Goal: Find specific page/section: Find specific page/section

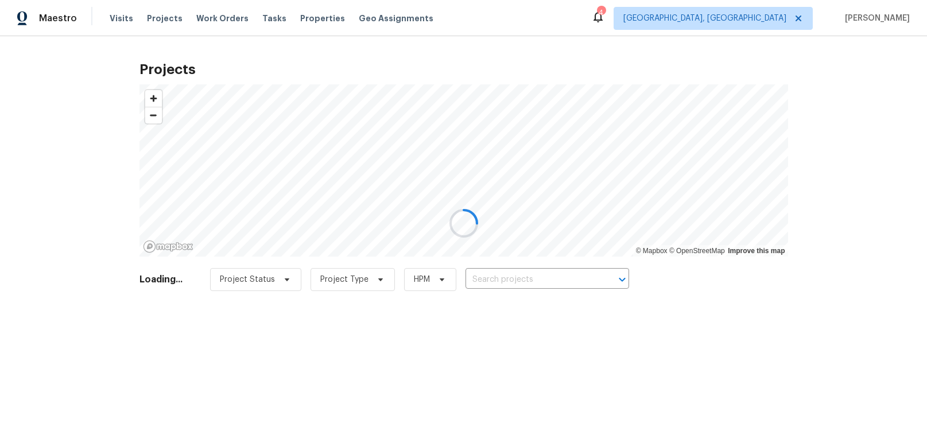
click at [797, 18] on div at bounding box center [463, 223] width 927 height 446
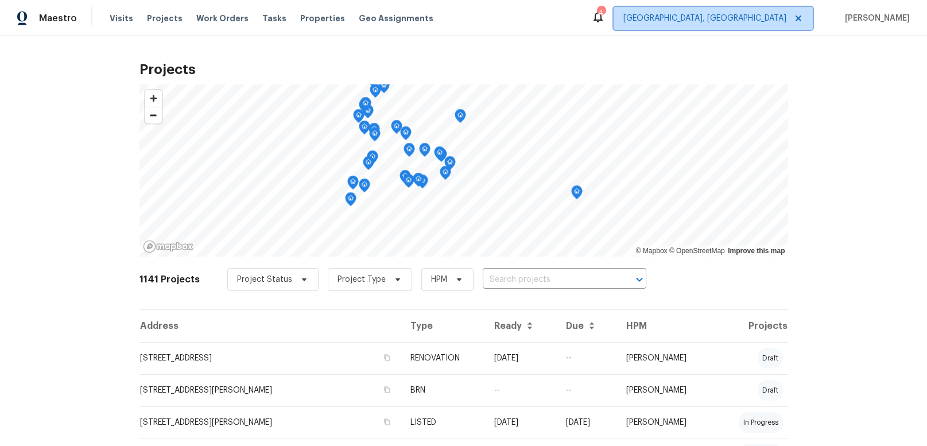
click at [772, 19] on span "[GEOGRAPHIC_DATA], [GEOGRAPHIC_DATA]" at bounding box center [705, 18] width 163 height 11
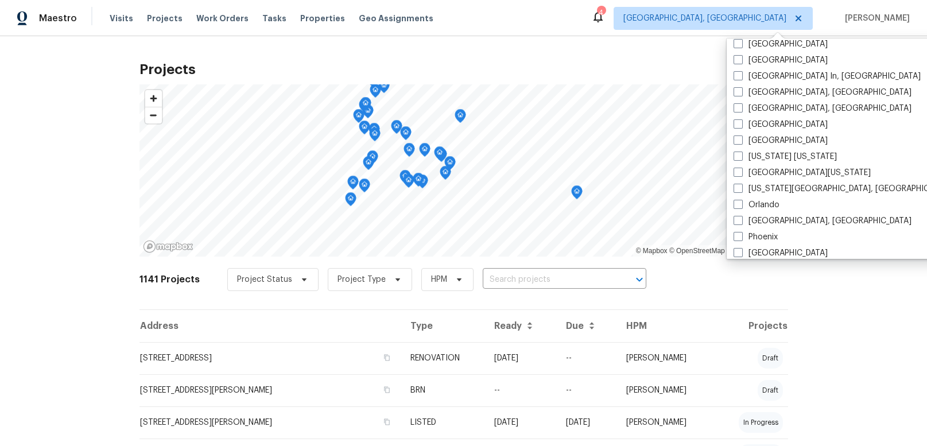
scroll to position [770, 0]
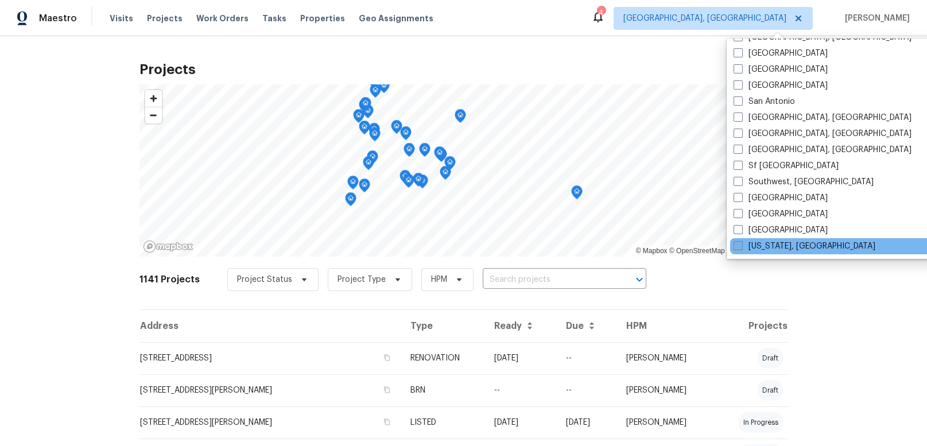
click at [741, 246] on span at bounding box center [738, 245] width 9 height 9
click at [741, 246] on input "[US_STATE], [GEOGRAPHIC_DATA]" at bounding box center [737, 244] width 7 height 7
checkbox input "true"
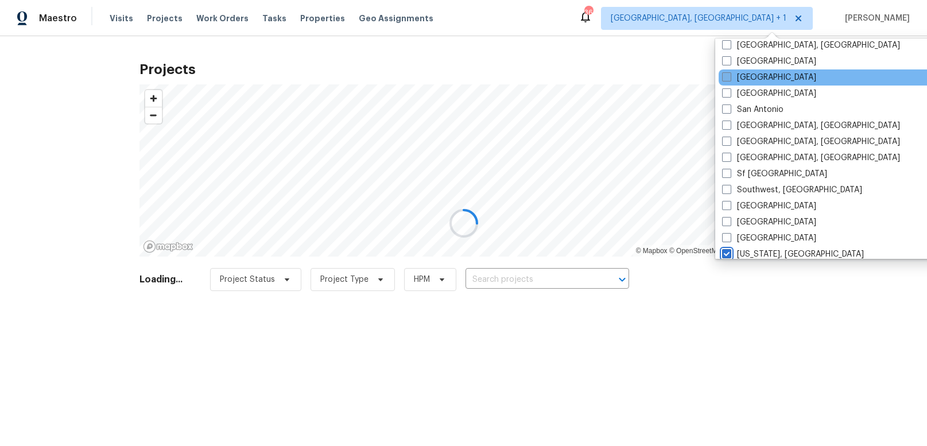
scroll to position [759, 0]
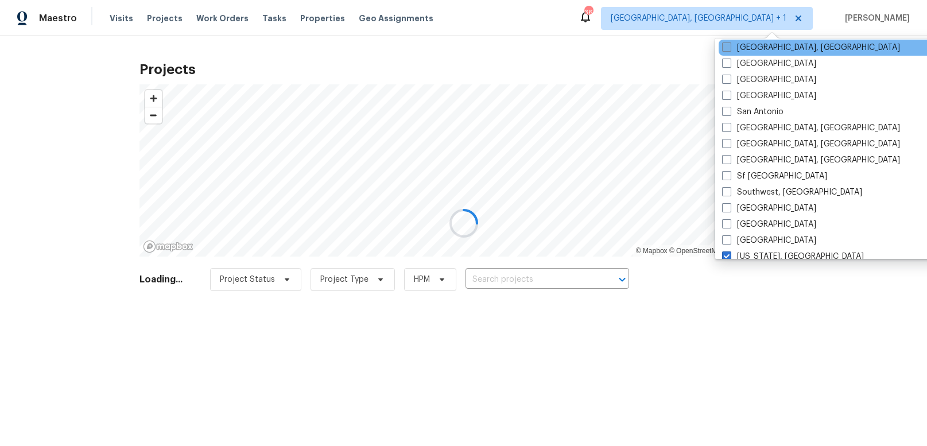
click at [729, 44] on span at bounding box center [726, 46] width 9 height 9
click at [729, 44] on input "[GEOGRAPHIC_DATA], [GEOGRAPHIC_DATA]" at bounding box center [725, 45] width 7 height 7
checkbox input "true"
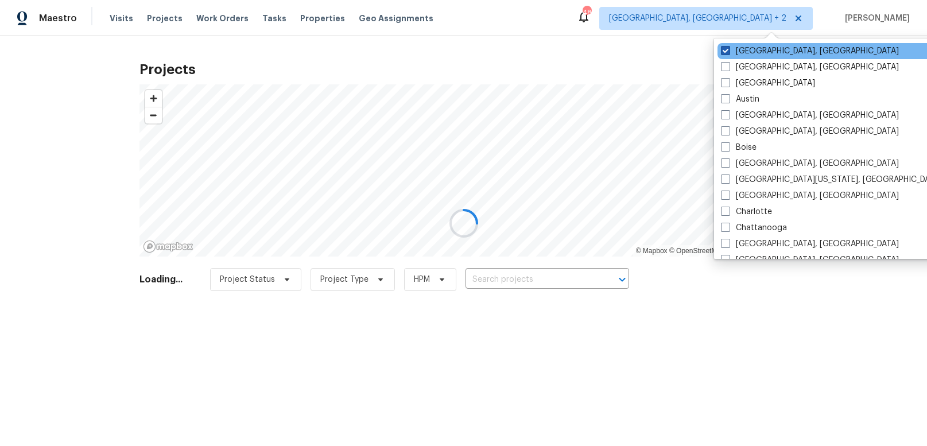
click at [727, 49] on span at bounding box center [725, 50] width 9 height 9
click at [727, 49] on input "[GEOGRAPHIC_DATA], [GEOGRAPHIC_DATA]" at bounding box center [724, 48] width 7 height 7
checkbox input "false"
